Goal: Register for event/course

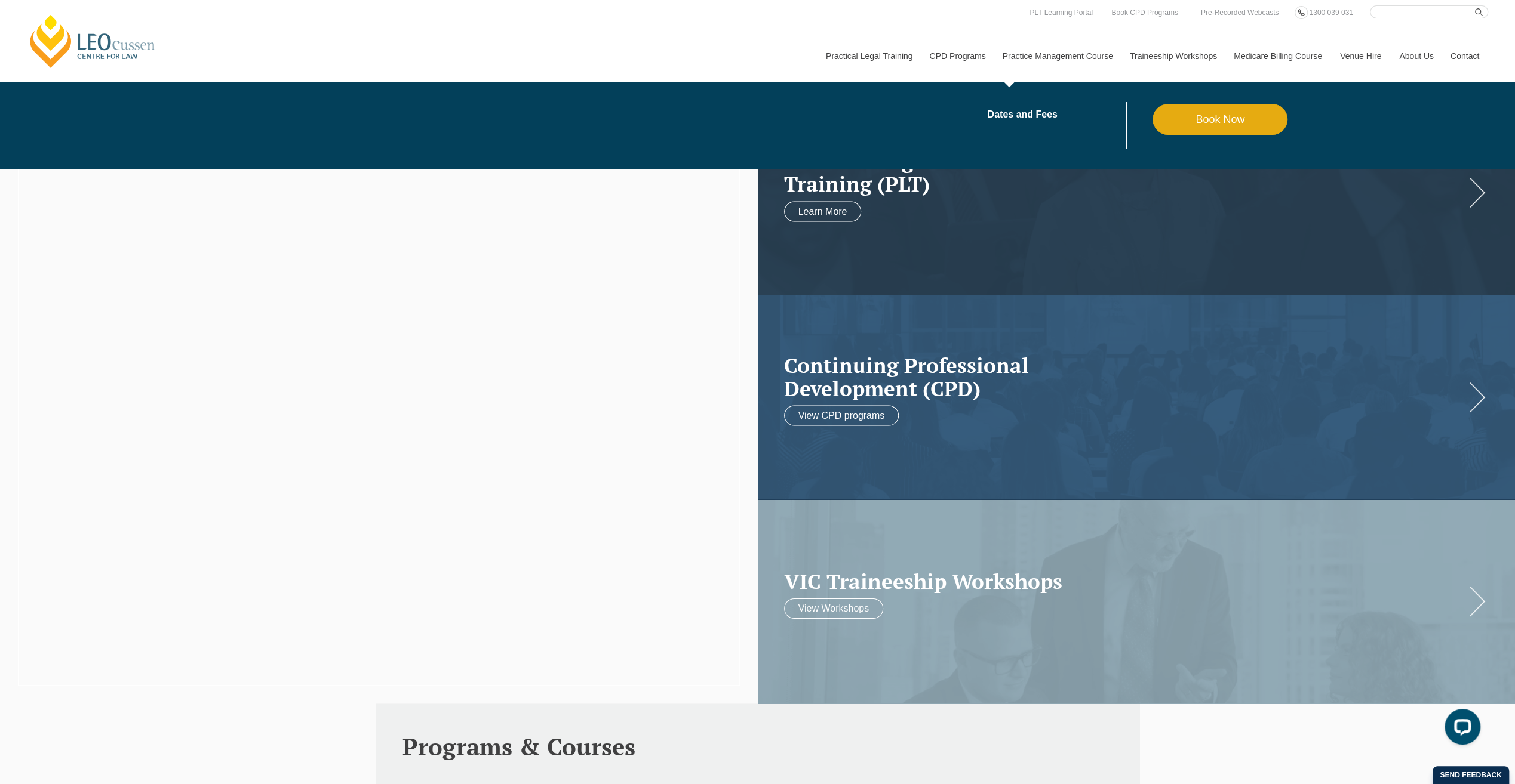
click at [1058, 58] on link "Practice Management Course" at bounding box center [1057, 56] width 127 height 51
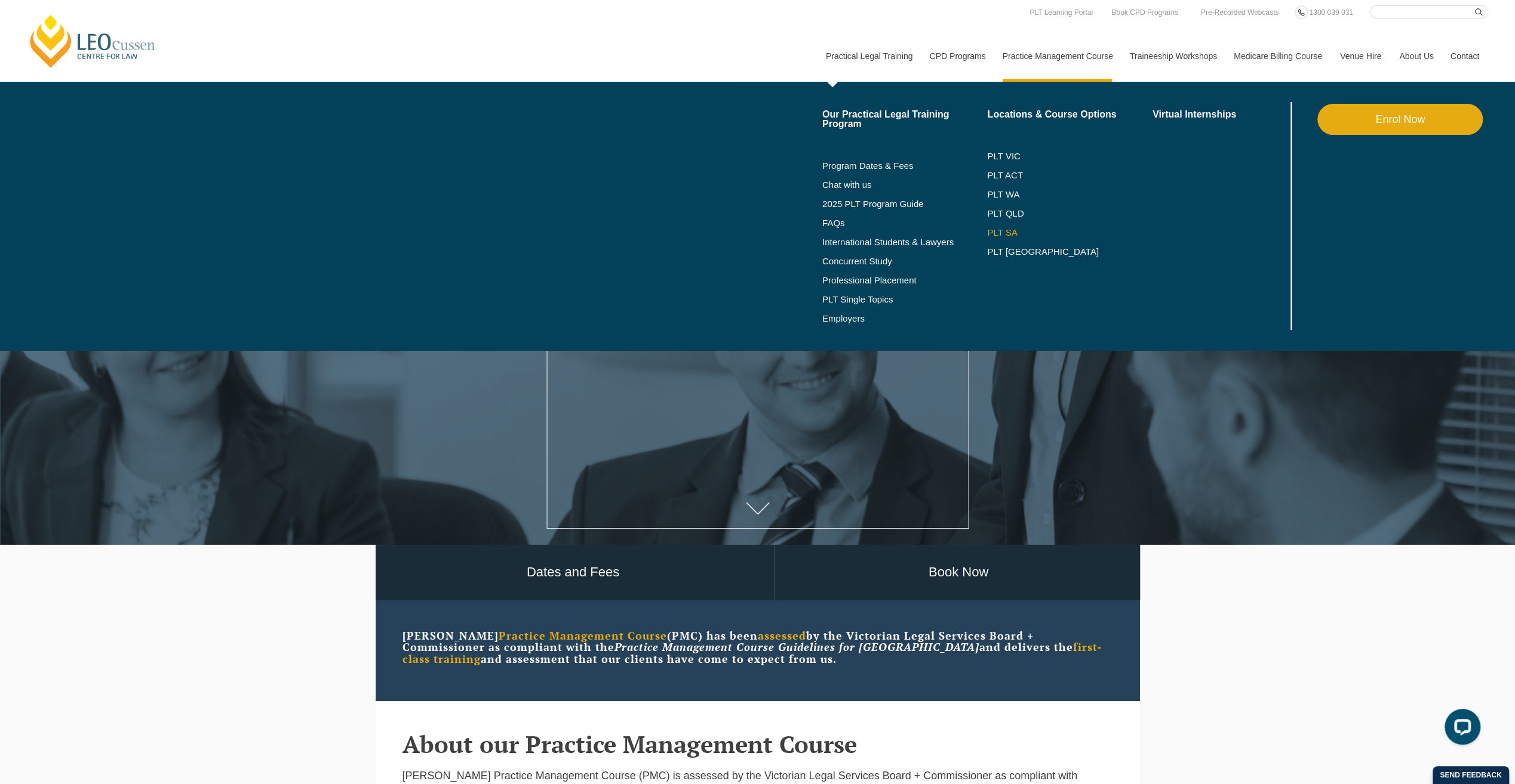
click at [1006, 231] on link "PLT SA" at bounding box center [1069, 233] width 166 height 10
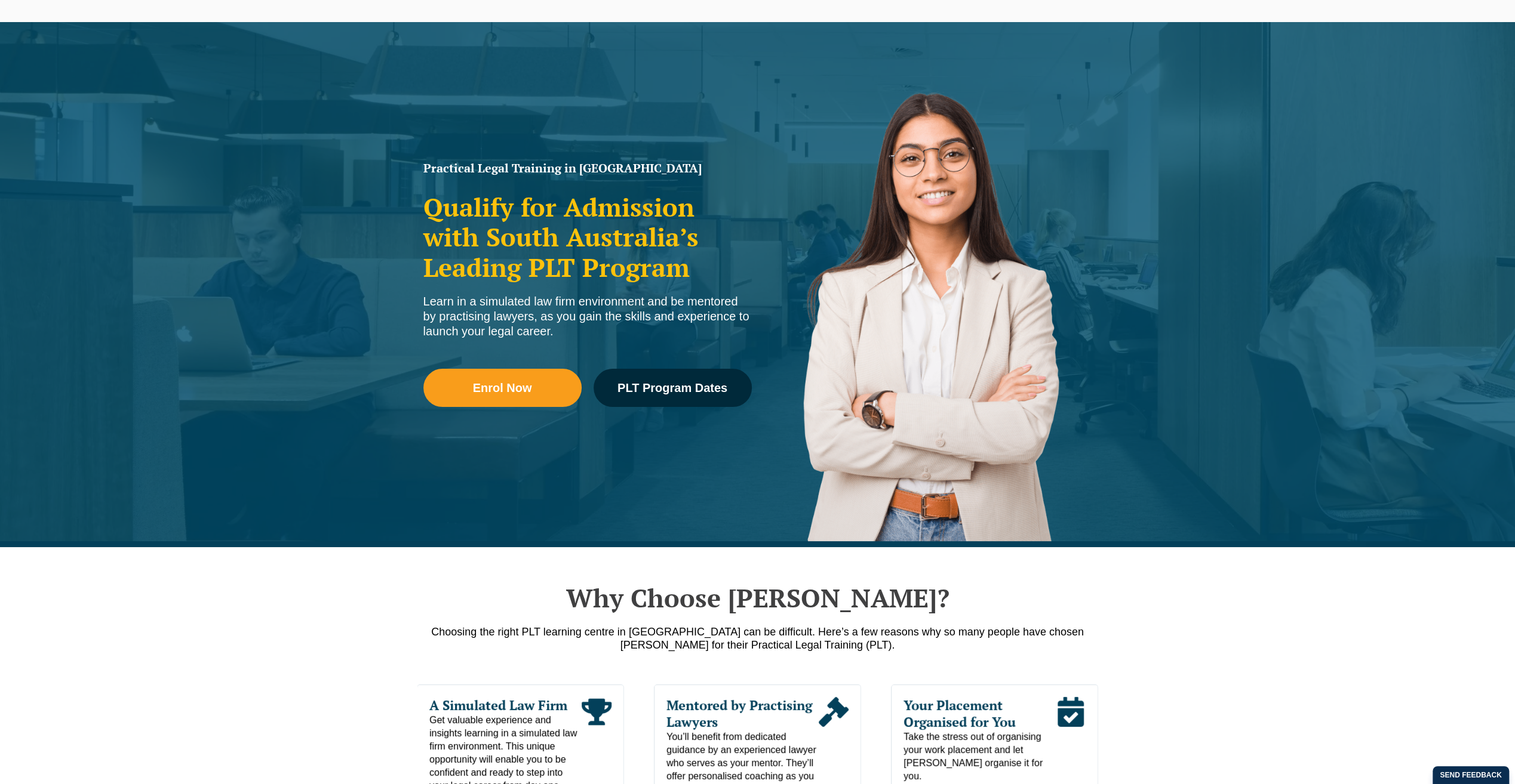
scroll to position [179, 0]
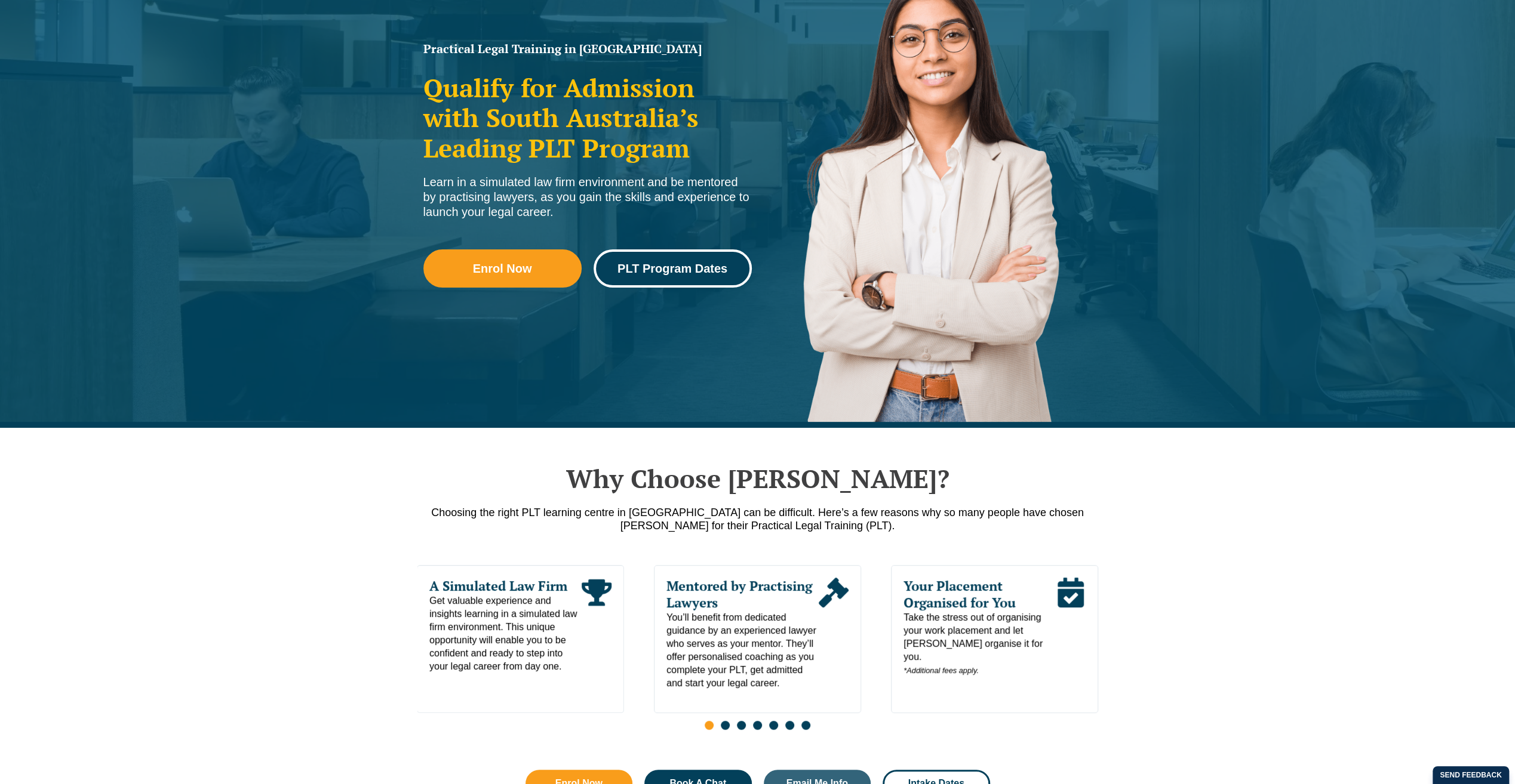
click at [663, 271] on span "PLT Program Dates" at bounding box center [671, 268] width 110 height 12
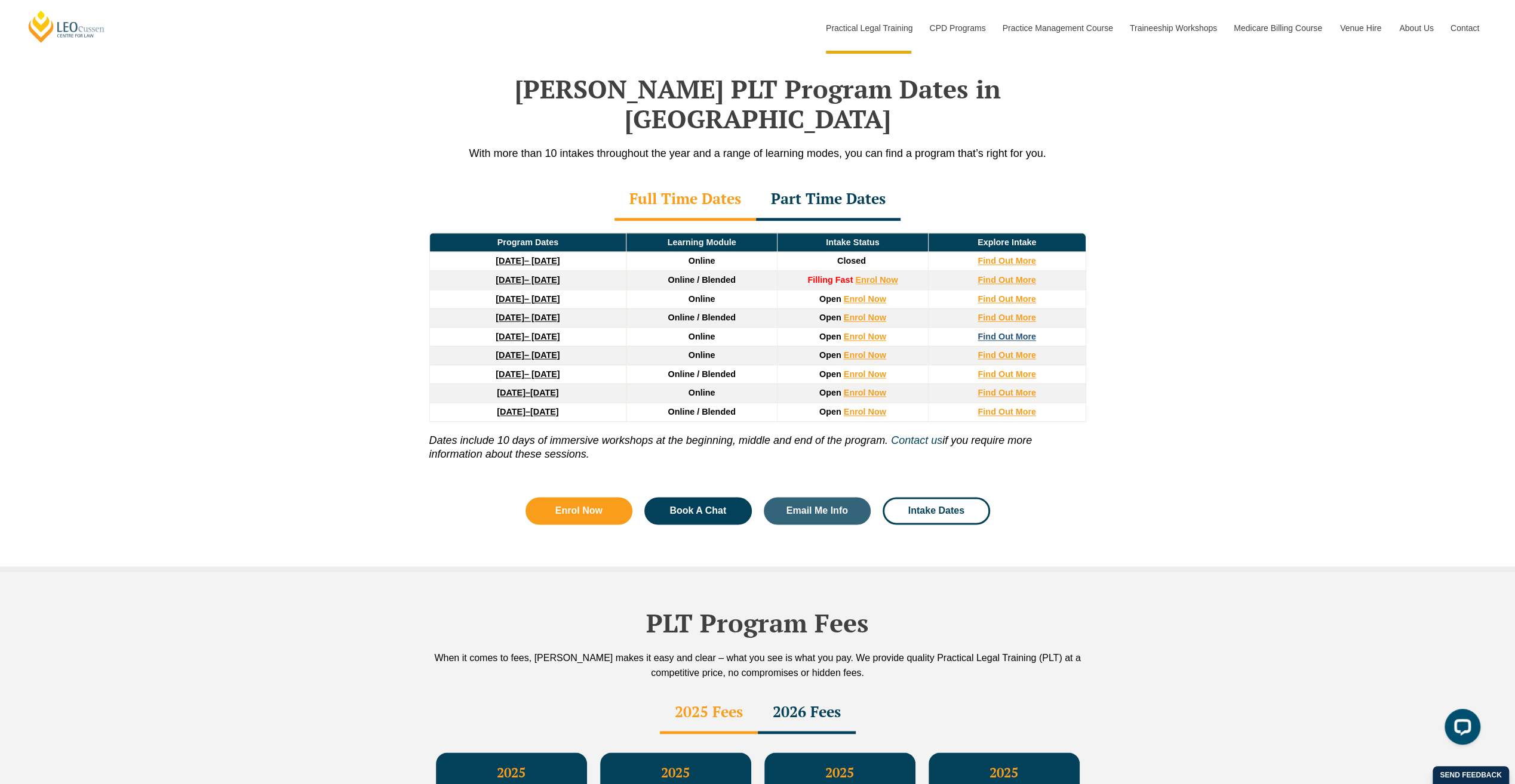
click at [989, 332] on strong "Find Out More" at bounding box center [1007, 337] width 58 height 10
